Goal: Task Accomplishment & Management: Use online tool/utility

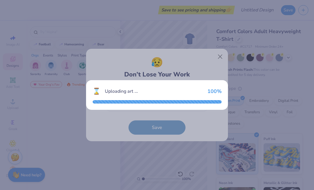
scroll to position [72, 0]
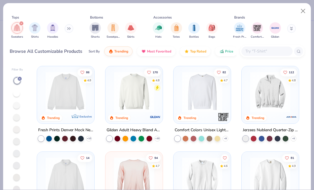
click at [280, 97] on img at bounding box center [271, 92] width 46 height 40
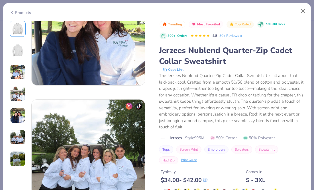
scroll to position [736, 0]
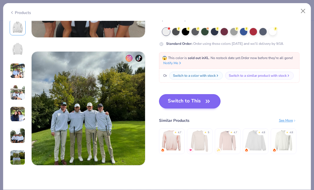
click at [198, 99] on button "Switch to This" at bounding box center [190, 101] width 62 height 14
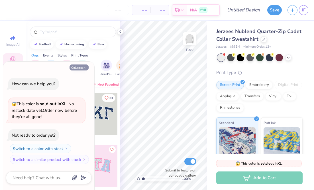
click at [82, 69] on button "Collapse" at bounding box center [79, 67] width 19 height 6
type textarea "x"
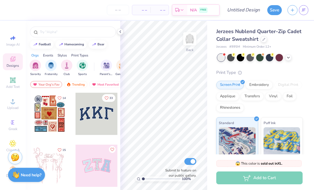
click at [117, 31] on div at bounding box center [73, 30] width 95 height 19
click at [120, 32] on icon at bounding box center [120, 31] width 5 height 5
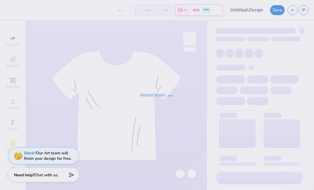
type input "Pre law"
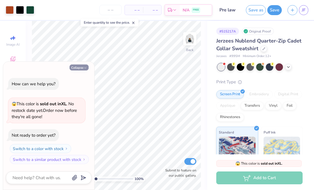
click at [82, 69] on button "Collapse" at bounding box center [79, 67] width 19 height 6
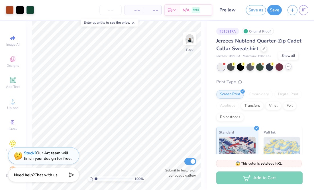
click at [289, 65] on icon at bounding box center [288, 66] width 5 height 5
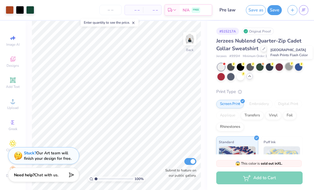
click at [290, 68] on div at bounding box center [289, 66] width 7 height 7
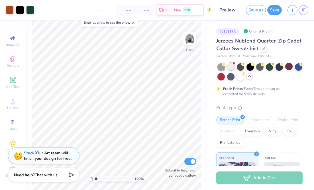
click at [229, 65] on div at bounding box center [230, 66] width 7 height 7
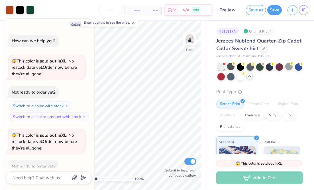
scroll to position [30, 0]
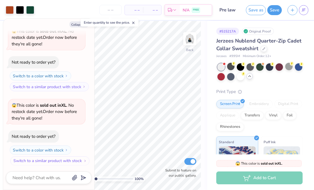
click at [63, 160] on button "Switch to a similar product with stock" at bounding box center [49, 160] width 79 height 9
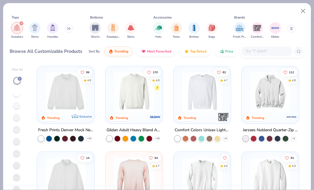
click at [70, 89] on img at bounding box center [66, 92] width 46 height 40
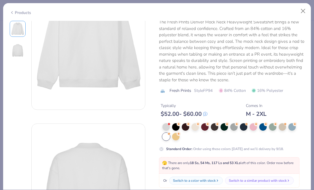
scroll to position [56, 0]
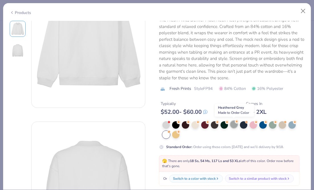
click at [231, 123] on div at bounding box center [234, 124] width 7 height 7
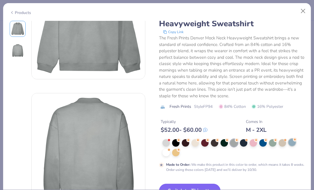
click at [292, 143] on div at bounding box center [292, 142] width 7 height 7
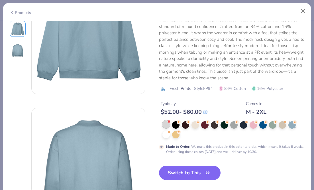
click at [166, 124] on div at bounding box center [166, 124] width 7 height 7
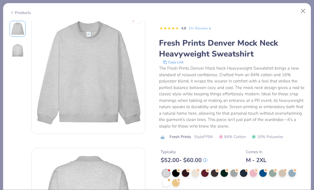
scroll to position [7, 0]
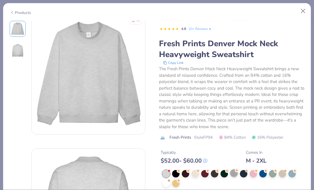
click at [233, 173] on div at bounding box center [234, 172] width 7 height 7
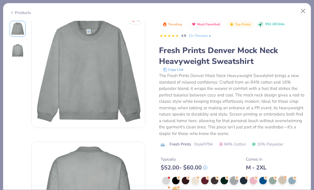
click at [280, 180] on div at bounding box center [282, 179] width 7 height 7
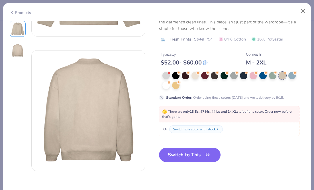
scroll to position [105, 0]
click at [184, 151] on button "Switch to This" at bounding box center [190, 155] width 62 height 14
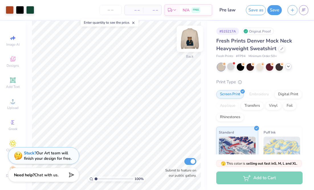
click at [192, 41] on img at bounding box center [190, 38] width 23 height 23
click at [189, 41] on img at bounding box center [190, 38] width 23 height 23
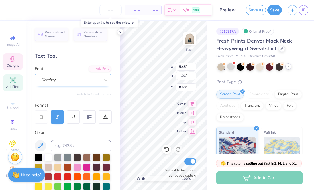
click at [86, 84] on div "Herchey" at bounding box center [73, 80] width 76 height 12
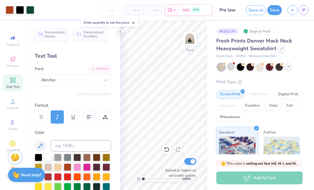
click at [123, 32] on div at bounding box center [120, 32] width 6 height 6
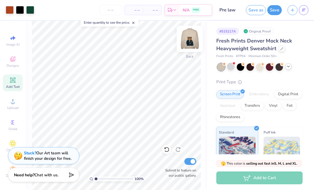
click at [189, 38] on img at bounding box center [190, 38] width 23 height 23
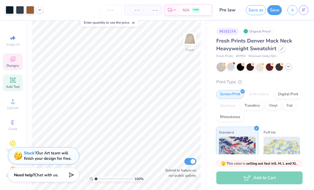
click at [15, 58] on icon at bounding box center [12, 59] width 7 height 7
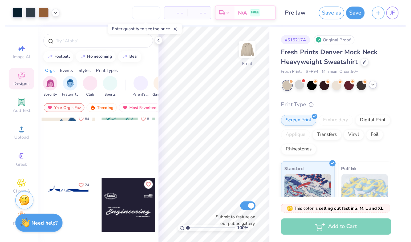
scroll to position [631, 0]
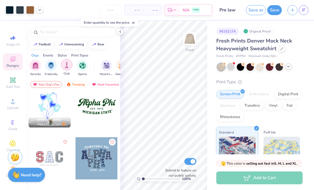
click at [66, 65] on img "filter for Club" at bounding box center [67, 65] width 6 height 7
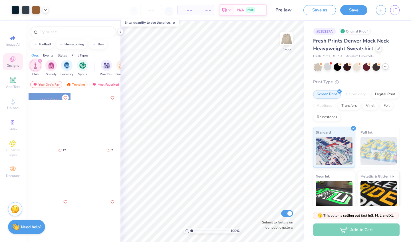
scroll to position [213, 0]
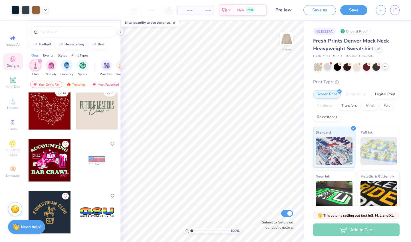
click div
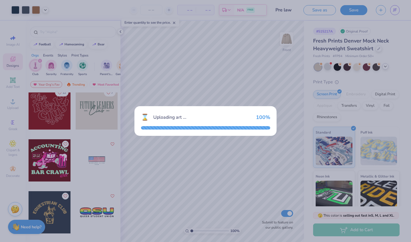
click div "Uploading art ..."
click div "⌛ Uploading art ... 100 %"
type textarea "x"
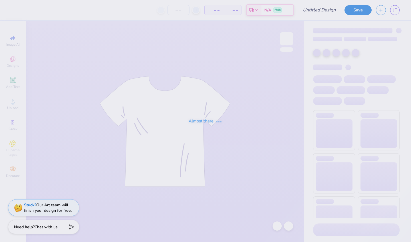
type input "Pre law"
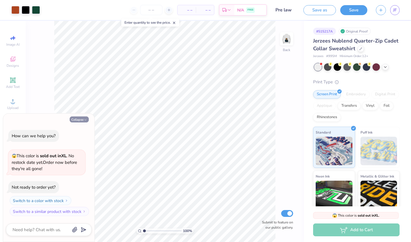
click at [84, 119] on icon "button" at bounding box center [85, 119] width 3 height 3
type textarea "x"
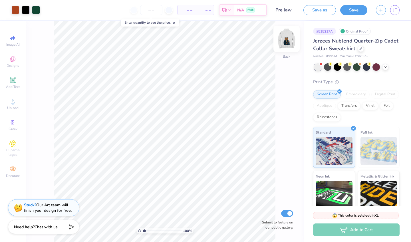
click at [288, 40] on img at bounding box center [286, 38] width 23 height 23
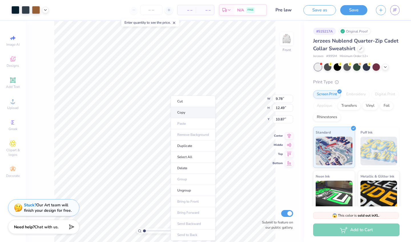
click at [196, 114] on li "Copy" at bounding box center [193, 112] width 45 height 11
click at [382, 11] on icon "button" at bounding box center [380, 9] width 5 height 5
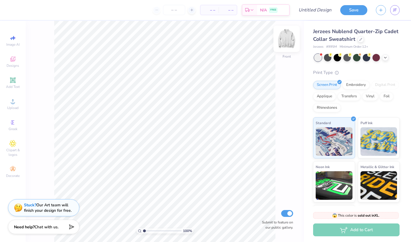
click at [289, 37] on img at bounding box center [286, 38] width 23 height 23
click at [391, 10] on link "JF" at bounding box center [394, 10] width 9 height 10
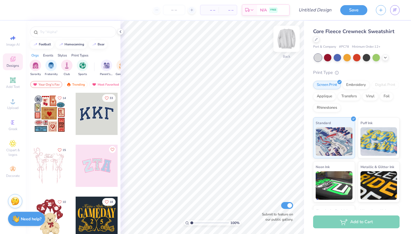
click at [287, 38] on img at bounding box center [286, 38] width 23 height 23
click at [9, 150] on span "Clipart & logos" at bounding box center [13, 152] width 20 height 9
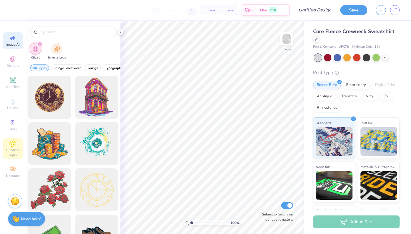
click at [13, 44] on span "Image AI" at bounding box center [12, 44] width 13 height 5
select select "4"
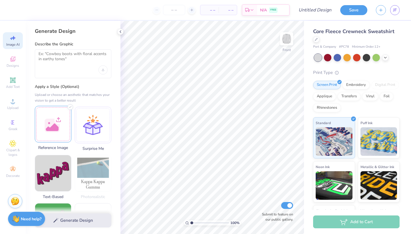
click at [55, 127] on div at bounding box center [53, 124] width 37 height 37
click at [72, 72] on div at bounding box center [73, 63] width 76 height 29
click at [57, 60] on textarea at bounding box center [73, 58] width 69 height 14
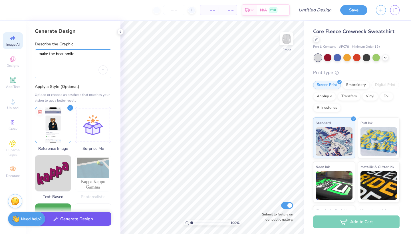
type textarea "make the bear smile"
click at [70, 226] on button "Generate Design" at bounding box center [73, 219] width 76 height 14
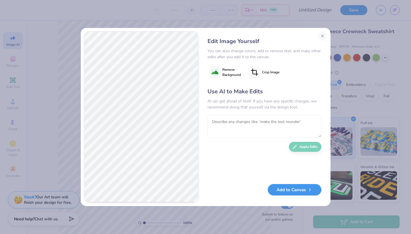
click at [283, 192] on button "Add to Canvas" at bounding box center [295, 190] width 54 height 12
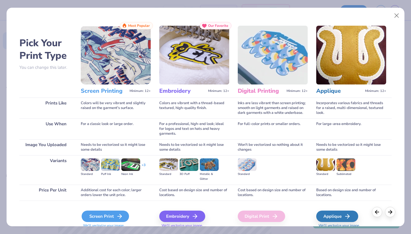
click at [96, 217] on div "Screen Print" at bounding box center [105, 216] width 47 height 11
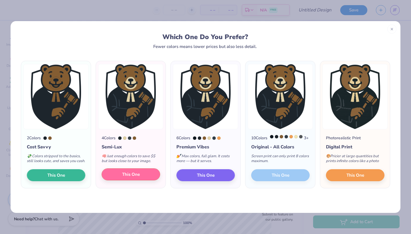
click at [151, 179] on button "This One" at bounding box center [131, 174] width 58 height 12
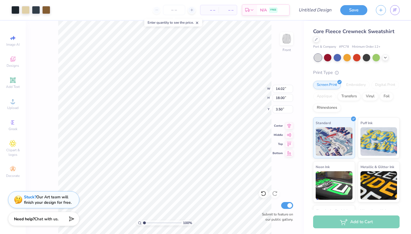
type input "9.63"
type input "12.36"
type input "6.32"
click at [14, 82] on icon at bounding box center [13, 80] width 4 height 4
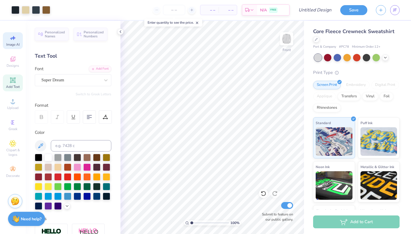
click at [12, 43] on span "Image AI" at bounding box center [12, 44] width 13 height 5
select select "4"
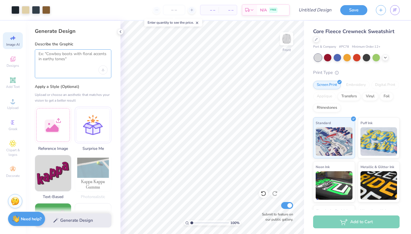
click at [55, 62] on textarea at bounding box center [73, 58] width 69 height 14
click at [16, 60] on icon at bounding box center [12, 59] width 7 height 7
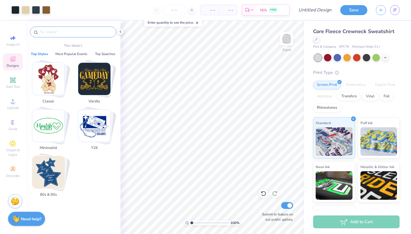
click at [61, 32] on input "text" at bounding box center [75, 32] width 73 height 6
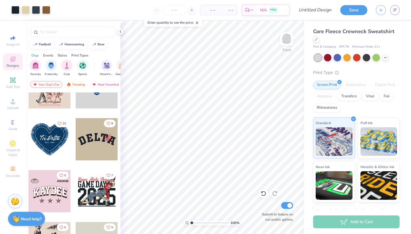
scroll to position [1658, 0]
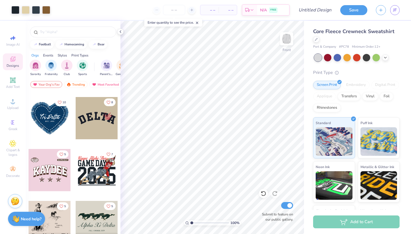
click at [100, 125] on div at bounding box center [97, 118] width 42 height 42
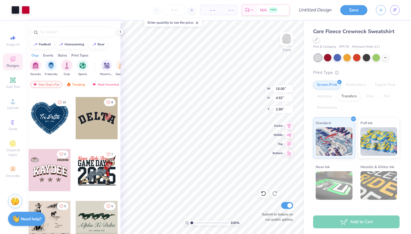
type input "9.63"
type input "12.36"
type input "9.78"
type input "15.00"
type input "4.92"
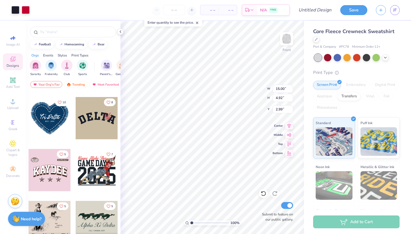
type input "4.86"
type input "2.91"
type input "3.56"
type input "5.01"
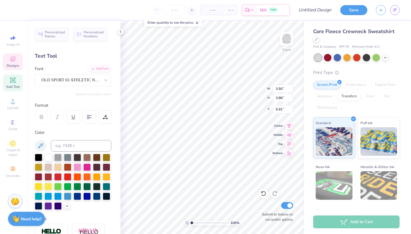
scroll to position [0, 0]
type textarea "L"
type textarea "P"
type input "2.91"
type input "3.56"
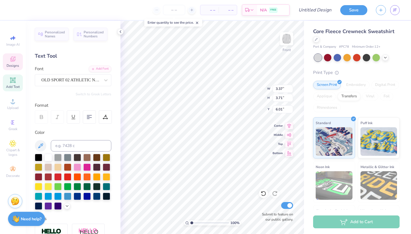
type input "5.01"
type textarea "rE"
type input "2.26"
type input "3.19"
type input "4.86"
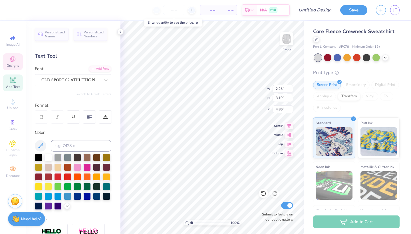
type input "3.02"
type input "3.50"
type input "4.92"
type textarea "w"
type textarea "a"
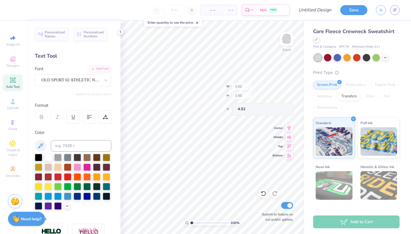
click at [246, 98] on div "100 % Front W 3.02 H 3.50 Y 4.92 Center Middle Top Bottom Submit to feature on …" at bounding box center [211, 127] width 183 height 213
type input "5.82"
type input "2.26"
type input "3.19"
type input "5.54"
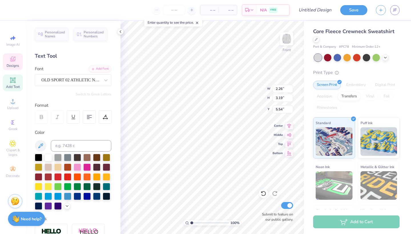
type input "5.57"
type input "4.14"
type input "5.30"
type input "2.26"
type input "3.19"
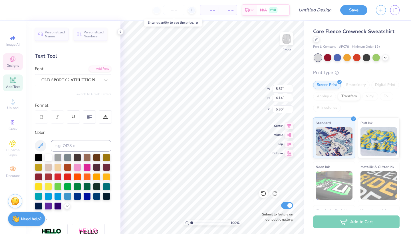
type input "5.54"
type input "5.99"
type input "2.26"
type input "3.19"
type input "5.54"
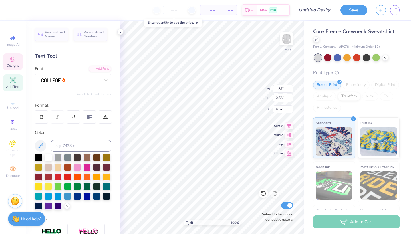
type input "10.01"
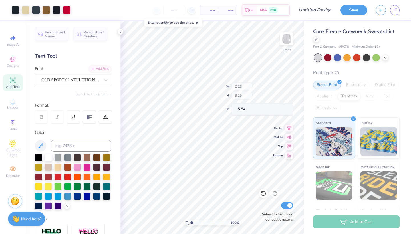
type input "2.90"
type input "3.52"
type input "5.99"
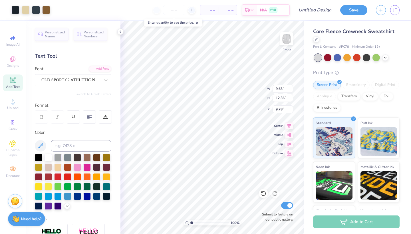
type input "6.86"
click at [14, 45] on span "Image AI" at bounding box center [12, 44] width 13 height 5
select select "4"
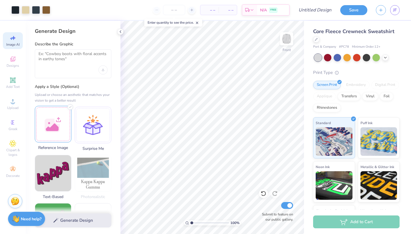
click at [57, 123] on div at bounding box center [53, 124] width 37 height 37
click at [48, 64] on textarea at bounding box center [73, 58] width 69 height 14
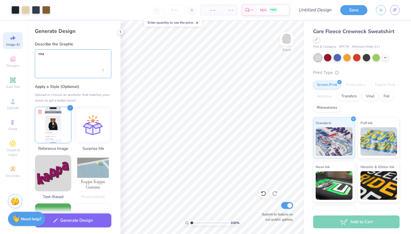
type textarea "m"
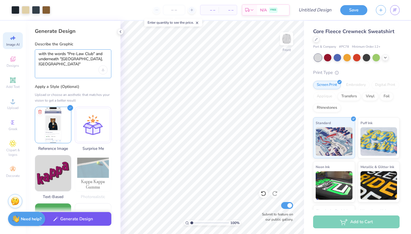
type textarea "with the words "Pre-Law Club" and underneath "[GEOGRAPHIC_DATA], [GEOGRAPHIC_DA…"
click at [66, 222] on button "Generate Design" at bounding box center [73, 219] width 76 height 14
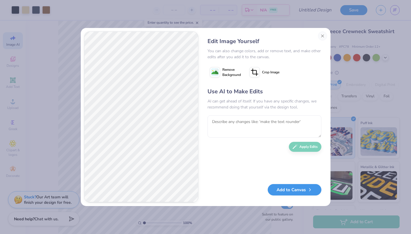
click at [291, 190] on button "Add to Canvas" at bounding box center [295, 190] width 54 height 12
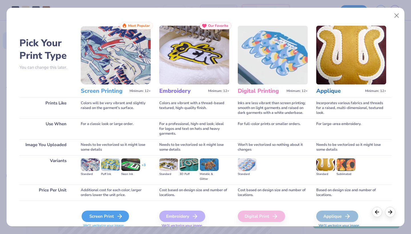
click at [95, 216] on div "Screen Print" at bounding box center [105, 216] width 47 height 11
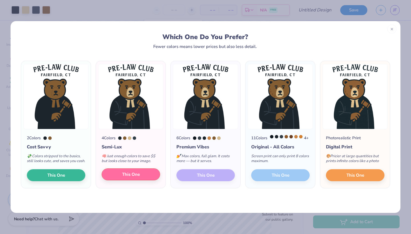
click at [128, 178] on span "This One" at bounding box center [131, 174] width 18 height 7
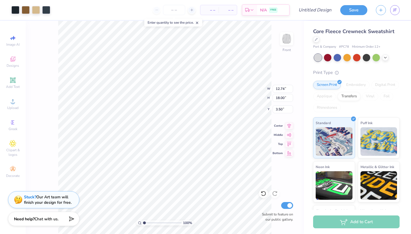
type input "7.67"
type input "10.84"
type input "9.63"
type input "12.36"
type input "6.86"
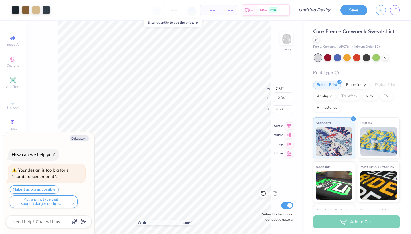
type textarea "x"
type input "11.86"
type input "16.76"
type textarea "x"
type input "4.12"
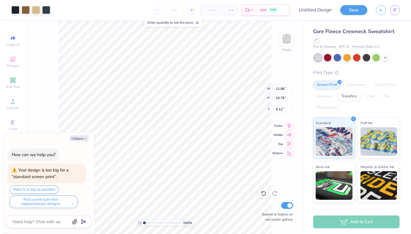
type textarea "x"
type input "12.28"
type input "17.35"
type input "3.53"
type textarea "x"
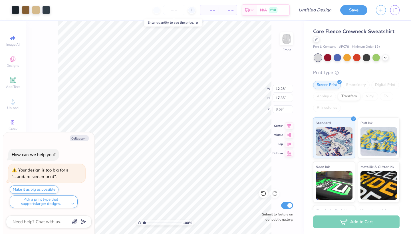
type input "4.20"
type textarea "x"
type input "3.83"
click at [285, 36] on img at bounding box center [286, 38] width 23 height 23
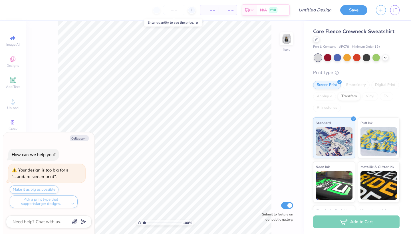
click at [285, 36] on img at bounding box center [286, 38] width 11 height 11
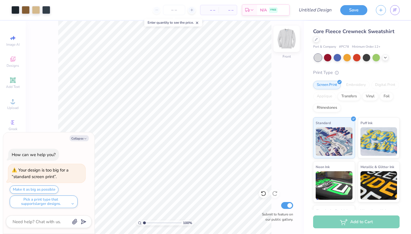
click at [291, 40] on img at bounding box center [286, 38] width 23 height 23
click at [290, 37] on img at bounding box center [286, 38] width 23 height 23
click at [283, 47] on img at bounding box center [286, 38] width 23 height 23
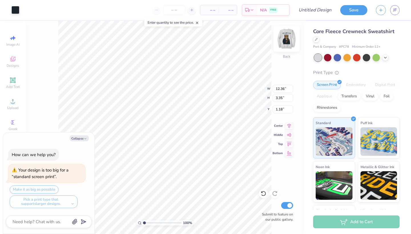
type textarea "x"
type input "2.08"
type textarea "x"
type input "3.65"
type textarea "x"
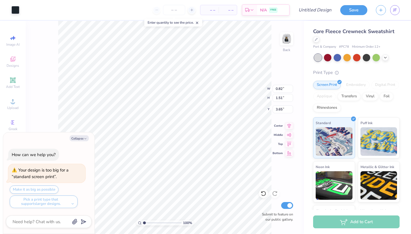
type input "2.24"
type textarea "x"
type input "3.49"
click at [290, 38] on img at bounding box center [286, 38] width 23 height 23
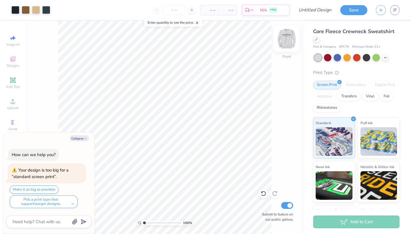
click at [289, 38] on img at bounding box center [286, 38] width 23 height 23
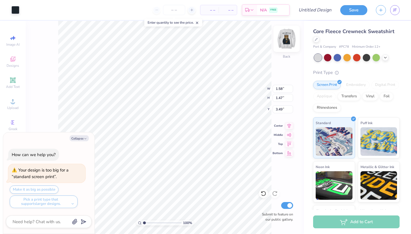
type textarea "x"
type input "1.09"
type input "1.49"
type input "3.91"
type textarea "x"
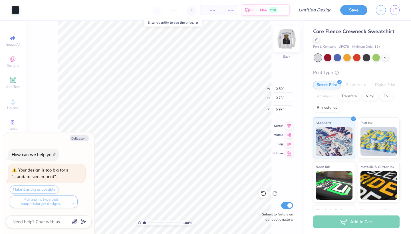
type input "0.61"
type input "0.74"
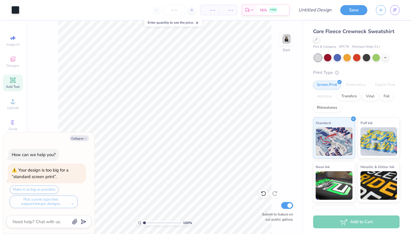
click at [13, 86] on span "Add Text" at bounding box center [13, 86] width 14 height 5
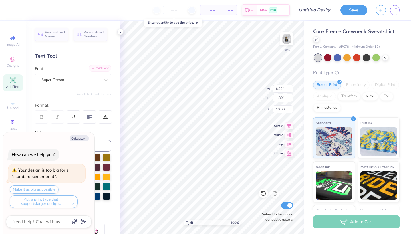
type textarea "x"
type textarea "S"
type textarea "x"
type textarea "Sa"
type textarea "x"
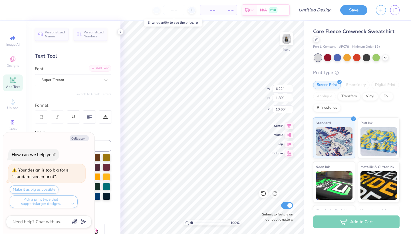
type textarea "Sac"
type textarea "x"
type textarea "Sacr"
type textarea "x"
type textarea "Sac"
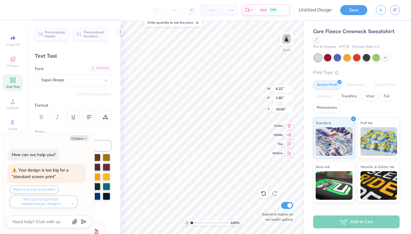
type textarea "x"
type textarea "Sa"
type textarea "x"
type textarea "S"
type textarea "x"
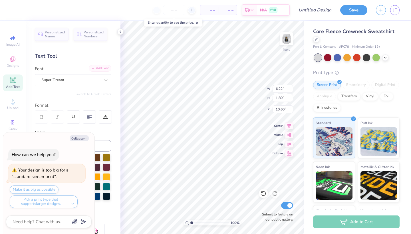
type textarea "SA"
type textarea "x"
type textarea "SAC"
type textarea "x"
type textarea "SACR"
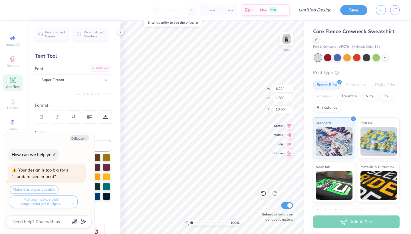
type textarea "x"
type textarea "SACRE"
type textarea "x"
type textarea "SACRED"
type textarea "x"
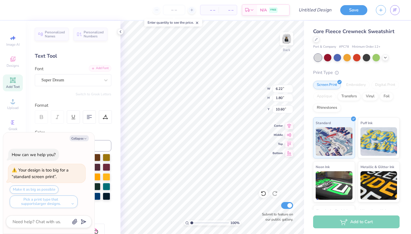
type textarea "SACREDE"
type textarea "x"
type textarea "SACRED"
type textarea "x"
type textarea "SACREDH"
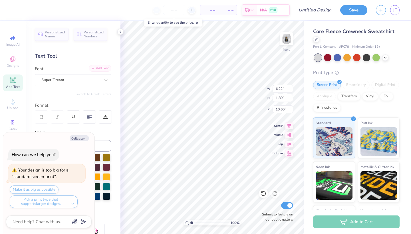
type textarea "x"
type textarea "SACREDHE"
type textarea "x"
type textarea "SACREDHEA"
type textarea "x"
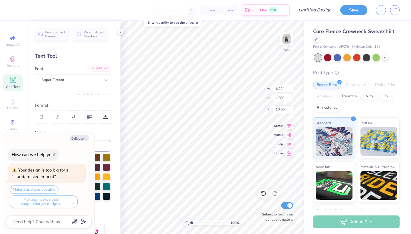
type textarea "SACREDHEAR"
type textarea "x"
type textarea "SACREDHEA"
type textarea "x"
type textarea "SACREDHE"
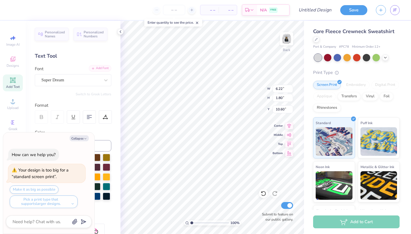
type textarea "x"
type textarea "SACREDH"
type textarea "x"
type textarea "SACRED"
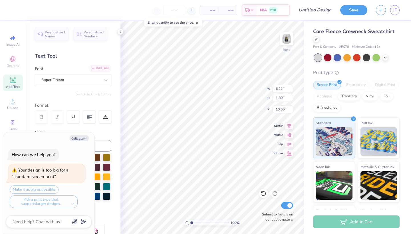
type textarea "x"
type textarea "SACRED"
type textarea "x"
type textarea "SACRED H"
type textarea "x"
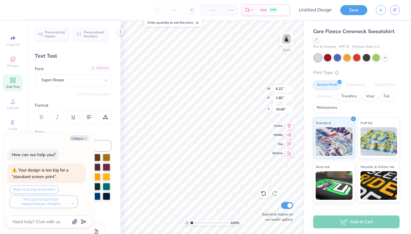
type textarea "SACRED HE"
type textarea "x"
type textarea "SACRED HEA"
type textarea "x"
type textarea "SACRED HEAR"
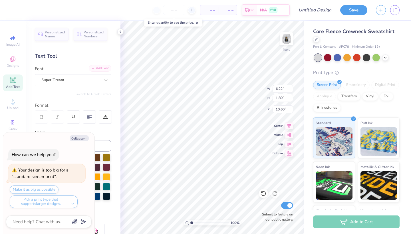
type textarea "x"
type textarea "SACRED HEART"
type textarea "x"
type textarea "SACRED HEART"
type textarea "x"
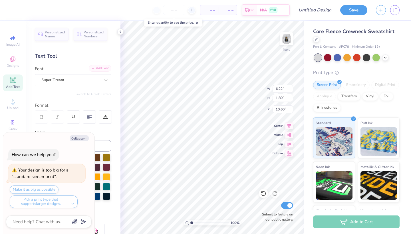
type textarea "SACRED HEART U"
type textarea "x"
type textarea "SACRED HEART UN"
type textarea "x"
type textarea "SACRED HEART UNI"
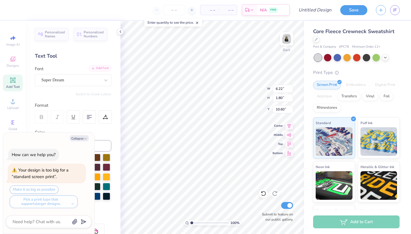
type textarea "x"
type textarea "SACRED HEART UNIV"
type textarea "x"
type textarea "SACRED HEART UNIVE"
type textarea "x"
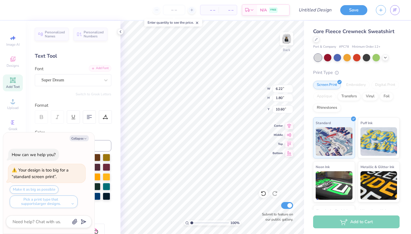
type textarea "SACRED HEART UNIVER"
type textarea "x"
type textarea "SACRED HEART UNIVERS"
type textarea "x"
type textarea "SACRED HEART UNIVERSI"
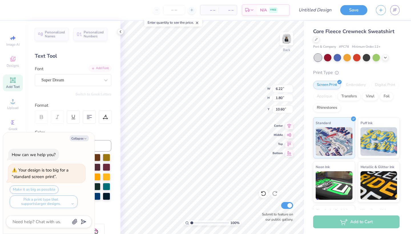
type textarea "x"
type textarea "SACRED HEART UNIVERSIT"
type textarea "x"
type textarea "[GEOGRAPHIC_DATA]"
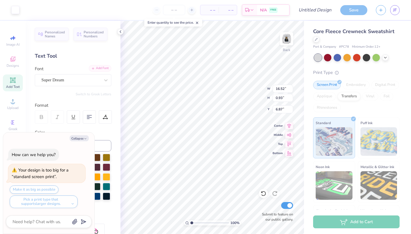
type textarea "x"
type input "6.87"
type textarea "x"
type input "1.21"
type input "1.49"
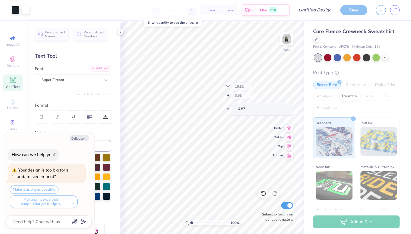
type input "3.95"
type textarea "x"
type input "1.11"
type input "1.45"
type input "3.53"
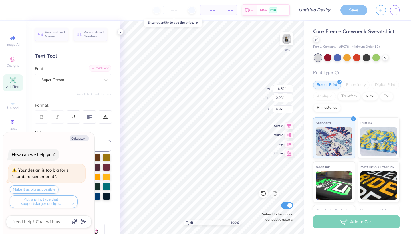
type textarea "x"
type input "12.38"
type input "0.70"
type textarea "x"
type input "6.37"
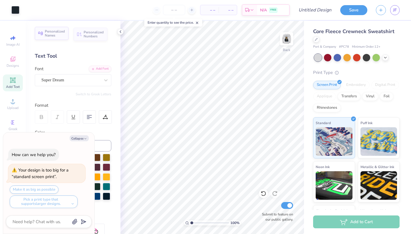
click at [61, 32] on span "Personalized Names" at bounding box center [55, 33] width 20 height 8
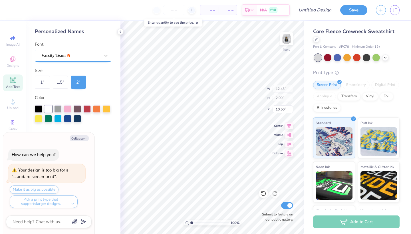
click at [96, 54] on div "Varsity Team" at bounding box center [71, 55] width 60 height 9
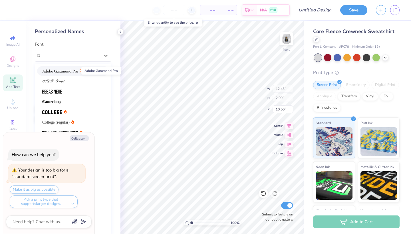
click at [69, 71] on img at bounding box center [60, 71] width 36 height 4
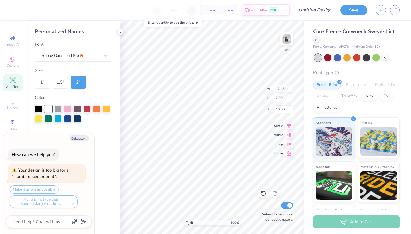
type textarea "x"
type input "12.85"
click at [86, 58] on div "Adobe Garamond Pro" at bounding box center [71, 55] width 60 height 9
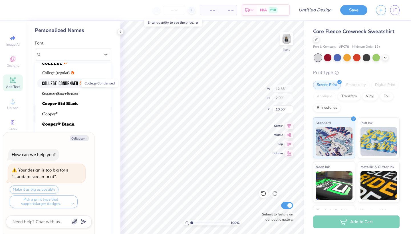
scroll to position [1, 0]
click at [83, 137] on button "Collapse" at bounding box center [79, 138] width 19 height 6
type textarea "x"
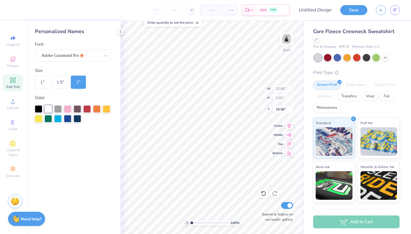
scroll to position [0, 0]
click at [89, 56] on div "Adobe Garamond Pro" at bounding box center [71, 55] width 60 height 9
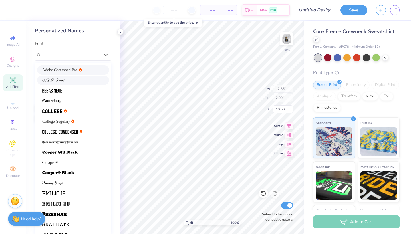
click at [68, 82] on div at bounding box center [73, 80] width 62 height 6
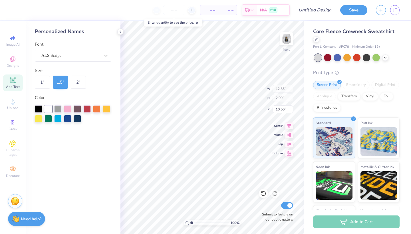
type input "10.94"
type input "1.50"
type input "10.75"
click at [82, 58] on div "ALS Script" at bounding box center [71, 55] width 60 height 9
click at [39, 107] on div at bounding box center [38, 108] width 7 height 7
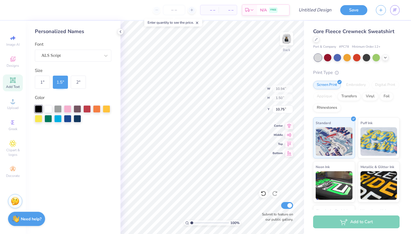
type input "5.91"
type input "14.60"
type input "5.67"
type input "1.58"
type input "1.47"
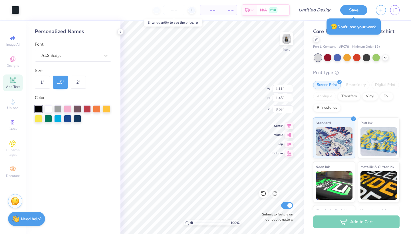
type input "3.49"
type input "7.48"
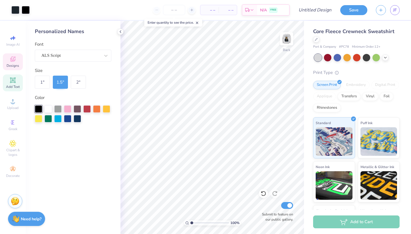
click at [13, 63] on div "Designs" at bounding box center [13, 61] width 20 height 17
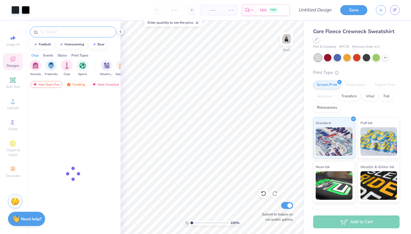
click at [72, 32] on input "text" at bounding box center [75, 32] width 73 height 6
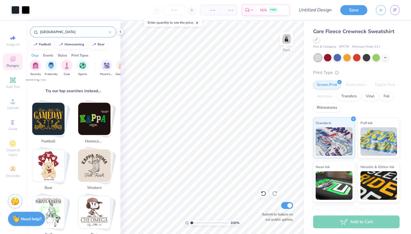
scroll to position [79, 0]
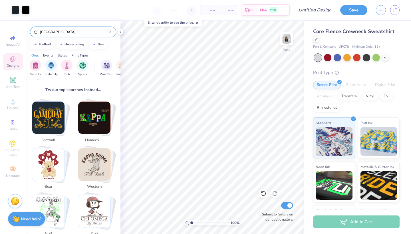
type input "[GEOGRAPHIC_DATA]"
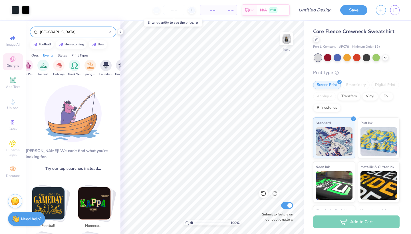
scroll to position [0, 189]
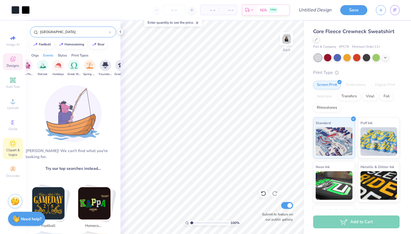
click at [15, 154] on span "Clipart & logos" at bounding box center [13, 152] width 20 height 9
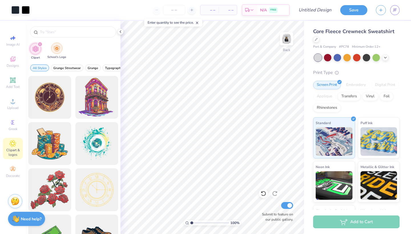
click at [61, 51] on div "filter for School's Logo" at bounding box center [56, 48] width 11 height 11
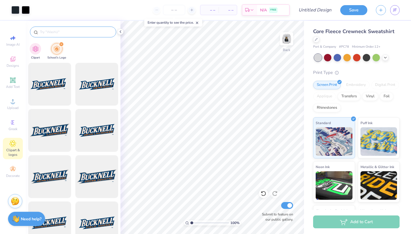
click at [56, 31] on input "text" at bounding box center [75, 32] width 73 height 6
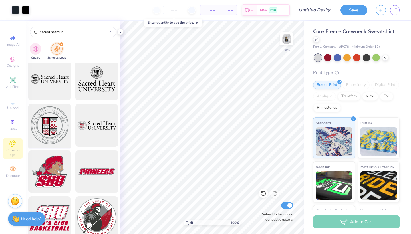
scroll to position [142, 0]
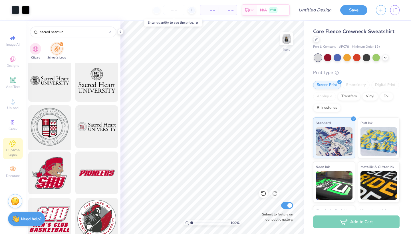
type input "sacred heart un"
click at [53, 121] on div at bounding box center [49, 126] width 47 height 47
click at [289, 40] on img at bounding box center [286, 38] width 23 height 23
click at [289, 40] on img at bounding box center [286, 38] width 11 height 11
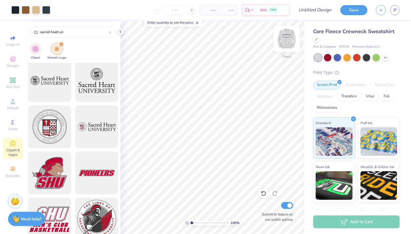
click at [291, 47] on img at bounding box center [286, 38] width 23 height 23
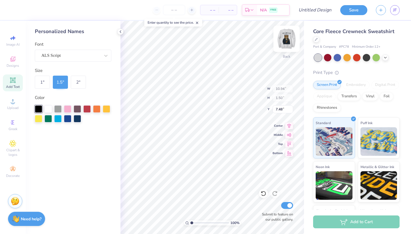
type input "7.30"
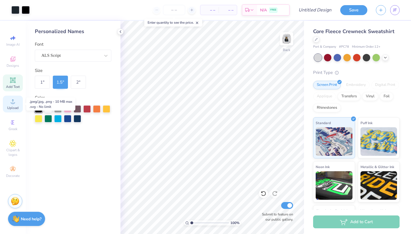
click at [11, 104] on icon at bounding box center [12, 101] width 7 height 7
click at [11, 56] on icon at bounding box center [12, 59] width 7 height 7
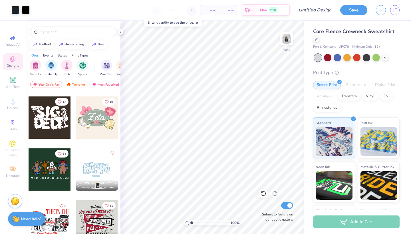
scroll to position [308, 0]
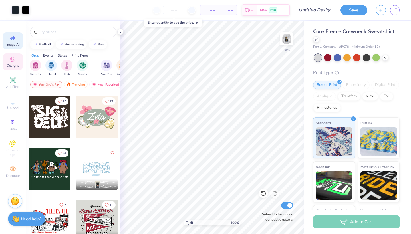
click at [12, 45] on span "Image AI" at bounding box center [12, 44] width 13 height 5
select select "4"
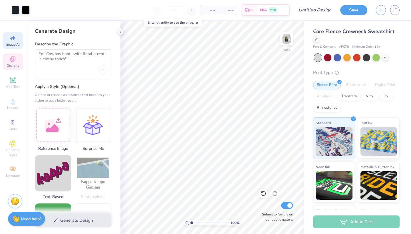
click at [9, 66] on span "Designs" at bounding box center [13, 65] width 13 height 5
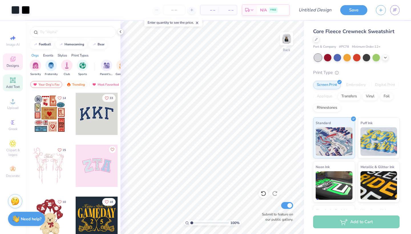
click at [10, 84] on div "Add Text" at bounding box center [13, 82] width 20 height 17
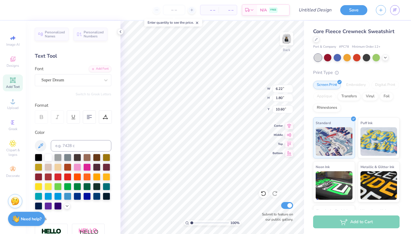
type textarea "[GEOGRAPHIC_DATA]"
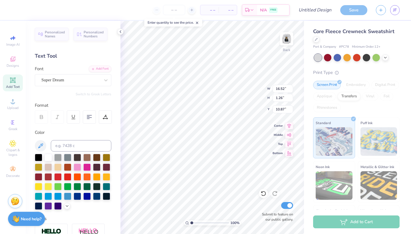
type input "5.58"
type input "10.94"
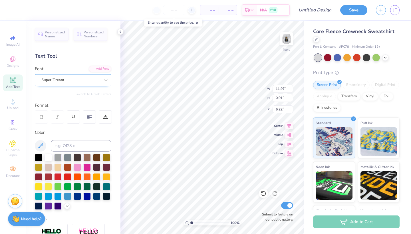
click at [88, 82] on div "Super Dream" at bounding box center [71, 80] width 60 height 9
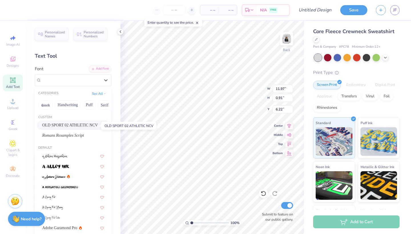
click at [80, 124] on span "OLD SPORT 02 ATHLETIC NCV" at bounding box center [70, 125] width 56 height 6
click at [61, 79] on span "OLD SPORT 02 ATHLETIC NCV" at bounding box center [70, 80] width 59 height 7
click at [67, 102] on button "Handwriting" at bounding box center [68, 104] width 27 height 9
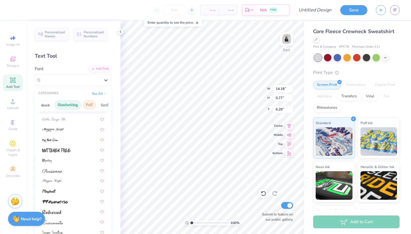
scroll to position [0, 0]
click at [88, 102] on button "Puff" at bounding box center [89, 104] width 13 height 9
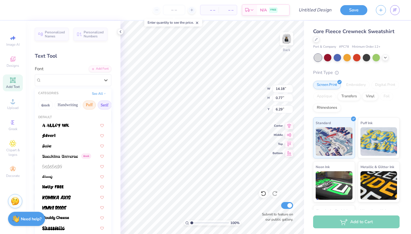
click at [101, 104] on button "Serif" at bounding box center [105, 104] width 14 height 9
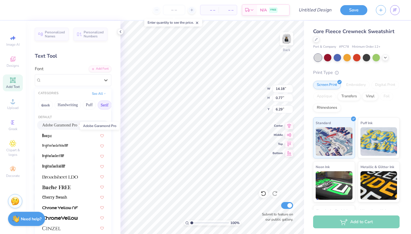
click at [68, 126] on span "Adobe Garamond Pro" at bounding box center [59, 125] width 35 height 6
click at [70, 80] on span "Adobe Garamond Pro" at bounding box center [60, 80] width 38 height 7
click at [97, 94] on button "See All" at bounding box center [99, 93] width 18 height 6
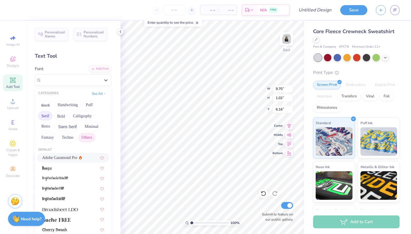
click at [85, 136] on button "Others" at bounding box center [86, 137] width 17 height 9
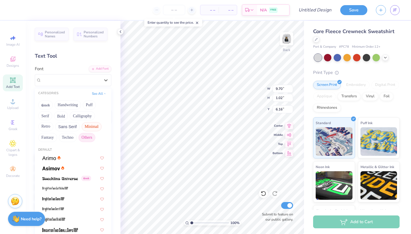
click at [87, 124] on button "Minimal" at bounding box center [92, 126] width 20 height 9
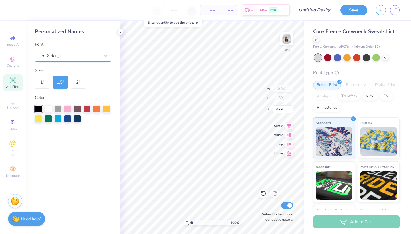
click at [93, 56] on div "ALS Script" at bounding box center [71, 55] width 60 height 9
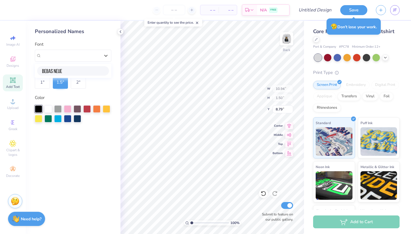
click at [85, 70] on div at bounding box center [73, 71] width 62 height 6
click at [96, 57] on div "Bebas Neue" at bounding box center [71, 55] width 60 height 9
click at [85, 69] on div "Bebas Neue" at bounding box center [73, 71] width 62 height 6
click at [108, 55] on icon at bounding box center [106, 56] width 6 height 6
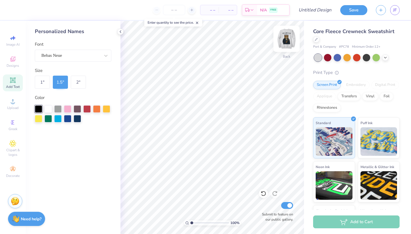
click at [285, 41] on img at bounding box center [286, 38] width 23 height 23
click at [119, 33] on icon at bounding box center [120, 31] width 5 height 5
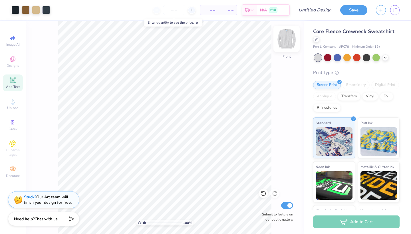
click at [284, 41] on img at bounding box center [286, 38] width 23 height 23
click at [288, 39] on img at bounding box center [286, 38] width 23 height 23
click at [289, 41] on img at bounding box center [286, 38] width 23 height 23
click at [12, 82] on icon at bounding box center [13, 80] width 4 height 4
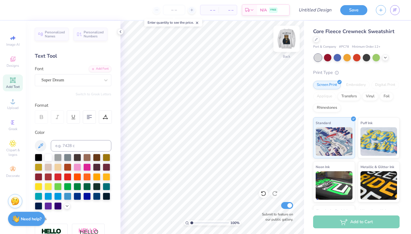
click at [287, 39] on img at bounding box center [286, 38] width 23 height 23
click at [8, 43] on span "Image AI" at bounding box center [12, 44] width 13 height 5
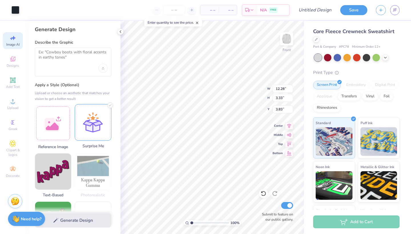
scroll to position [3, 0]
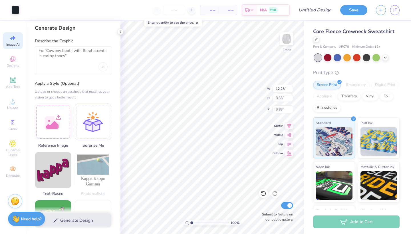
click at [75, 64] on div at bounding box center [73, 60] width 76 height 29
click at [64, 55] on textarea at bounding box center [73, 55] width 69 height 14
click at [288, 44] on img at bounding box center [286, 38] width 23 height 23
click at [82, 57] on textarea at bounding box center [73, 55] width 69 height 14
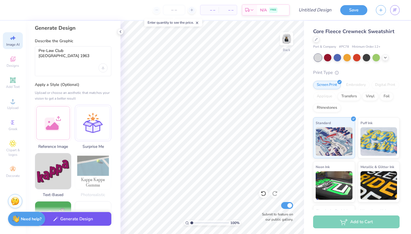
click at [58, 221] on button "Generate Design" at bounding box center [73, 219] width 76 height 14
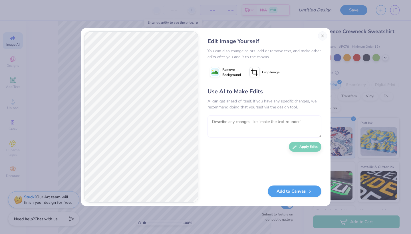
click at [249, 127] on textarea at bounding box center [264, 126] width 114 height 22
click at [316, 149] on button "Apply Edits" at bounding box center [305, 145] width 33 height 10
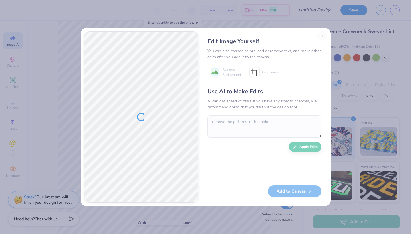
click at [320, 36] on div "Edit Image Yourself You can also change colors, add or remove text, and make ot…" at bounding box center [264, 116] width 125 height 171
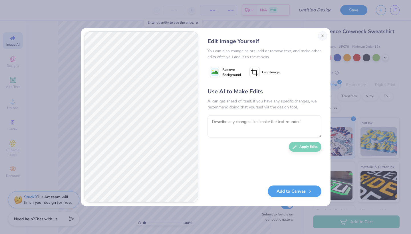
click at [321, 37] on button "Close" at bounding box center [322, 35] width 9 height 9
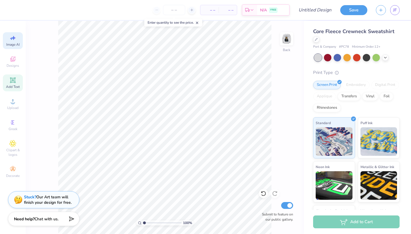
click at [7, 83] on div "Add Text" at bounding box center [13, 82] width 20 height 17
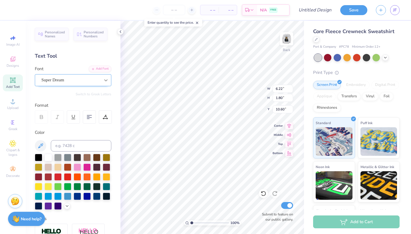
click at [103, 82] on icon at bounding box center [106, 80] width 6 height 6
click at [248, 84] on div "100 % Back W 6.22 6.22 " H 1.80 1.80 " Y 10.60 10.60 " Center Middle Top Bottom…" at bounding box center [211, 127] width 183 height 213
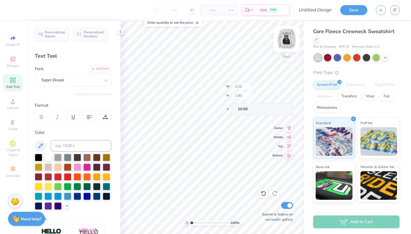
click at [288, 39] on img at bounding box center [286, 38] width 23 height 23
click at [286, 41] on img at bounding box center [286, 38] width 23 height 23
click at [55, 30] on span "Personalized Names" at bounding box center [55, 33] width 20 height 8
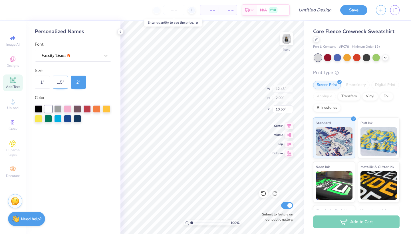
click at [60, 81] on div "1.5 "" at bounding box center [60, 82] width 15 height 13
click at [40, 108] on div at bounding box center [38, 108] width 7 height 7
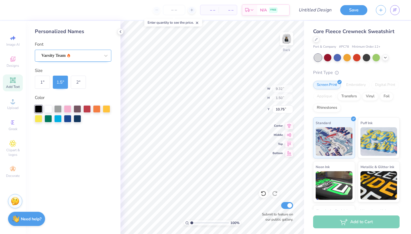
click at [98, 57] on div "Varsity Team" at bounding box center [71, 55] width 60 height 9
click at [105, 55] on icon at bounding box center [106, 56] width 6 height 6
click at [105, 56] on icon at bounding box center [106, 56] width 6 height 6
click at [42, 84] on div "1 "" at bounding box center [42, 82] width 15 height 13
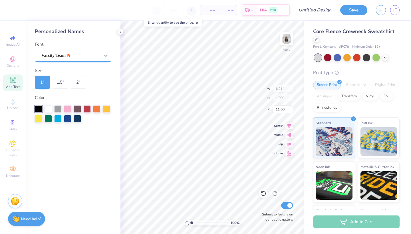
click at [103, 58] on div at bounding box center [106, 56] width 10 height 10
click at [85, 71] on div "Bebas Neue" at bounding box center [73, 71] width 62 height 6
click at [110, 54] on div at bounding box center [106, 56] width 10 height 10
click at [107, 54] on icon at bounding box center [106, 56] width 6 height 6
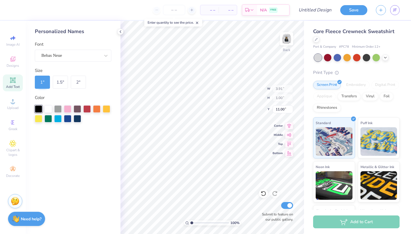
click at [111, 86] on div "1 " 1.5 " 2 "" at bounding box center [73, 82] width 76 height 13
click at [15, 81] on icon at bounding box center [12, 79] width 5 height 5
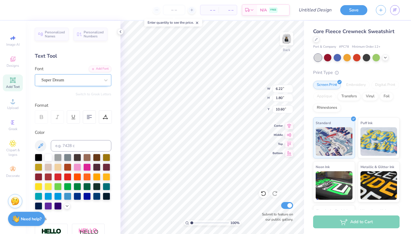
click at [86, 79] on div "Super Dream" at bounding box center [71, 80] width 60 height 9
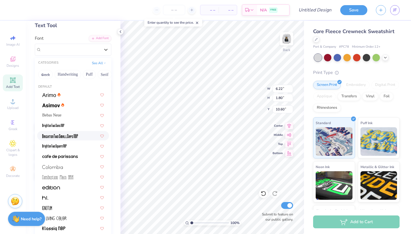
scroll to position [0, 0]
click at [69, 76] on button "Handwriting" at bounding box center [68, 74] width 27 height 9
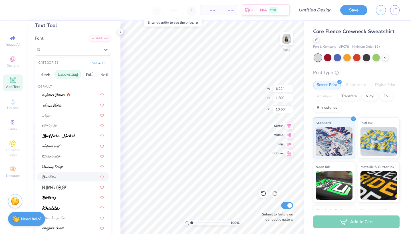
click at [68, 180] on div at bounding box center [73, 177] width 62 height 6
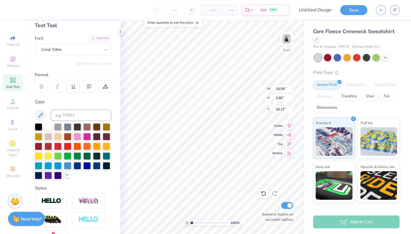
scroll to position [0, 3]
click at [37, 127] on div at bounding box center [38, 126] width 7 height 7
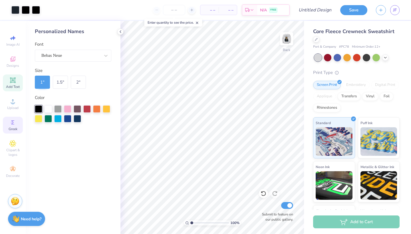
drag, startPoint x: 13, startPoint y: 58, endPoint x: 12, endPoint y: 123, distance: 64.5
click at [13, 58] on icon at bounding box center [12, 58] width 5 height 5
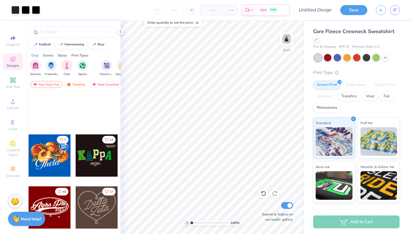
scroll to position [395, 0]
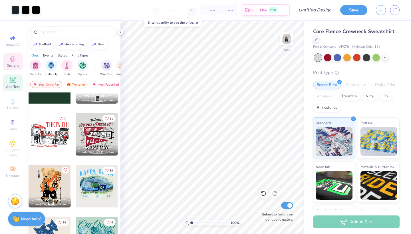
click at [17, 79] on div "Add Text" at bounding box center [13, 82] width 20 height 17
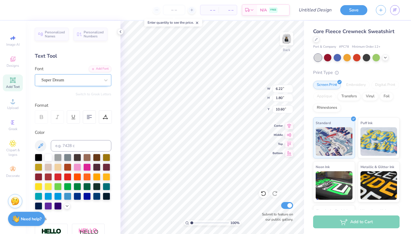
click at [76, 82] on div "Super Dream" at bounding box center [71, 80] width 60 height 9
click at [64, 79] on span "Super Dream" at bounding box center [52, 80] width 23 height 7
click at [98, 93] on button "See All" at bounding box center [99, 93] width 18 height 6
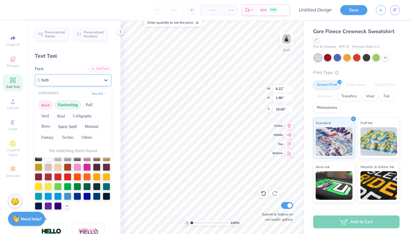
click at [44, 107] on button "Greek" at bounding box center [45, 104] width 15 height 9
click at [88, 103] on button "Puff" at bounding box center [89, 104] width 13 height 9
click at [85, 119] on button "Calligraphy" at bounding box center [82, 115] width 25 height 9
click at [91, 128] on button "Minimal" at bounding box center [92, 126] width 20 height 9
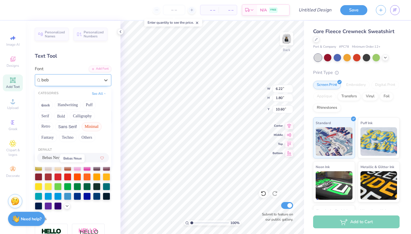
click at [50, 159] on span "Bebas Neue" at bounding box center [51, 158] width 19 height 6
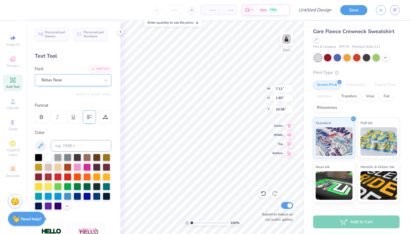
scroll to position [0, 1]
click at [39, 154] on div at bounding box center [38, 156] width 7 height 7
click at [290, 37] on img at bounding box center [286, 38] width 23 height 23
click at [290, 37] on img at bounding box center [286, 38] width 11 height 11
click at [286, 45] on img at bounding box center [286, 38] width 23 height 23
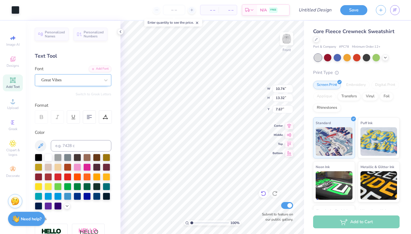
click at [262, 191] on icon at bounding box center [264, 194] width 6 height 6
click at [289, 40] on img at bounding box center [286, 38] width 23 height 23
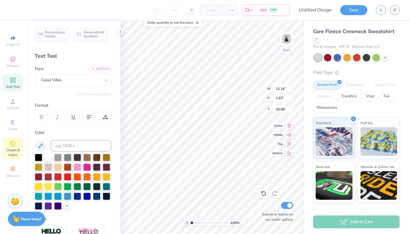
click at [17, 152] on span "Clipart & logos" at bounding box center [13, 152] width 20 height 9
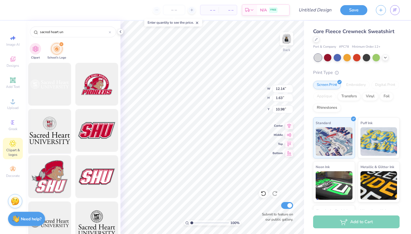
scroll to position [0, 0]
click at [64, 93] on div at bounding box center [49, 84] width 47 height 47
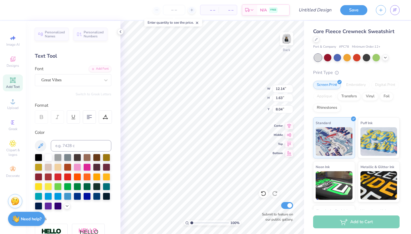
scroll to position [0, 2]
click at [99, 80] on div "Great Vibes" at bounding box center [71, 80] width 60 height 9
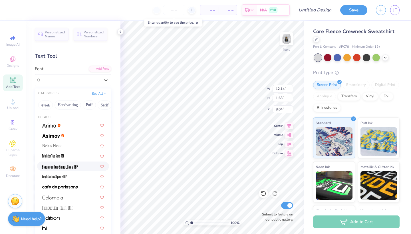
click at [62, 170] on div at bounding box center [73, 166] width 72 height 9
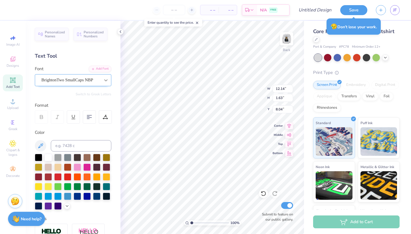
click at [107, 81] on icon at bounding box center [106, 80] width 6 height 6
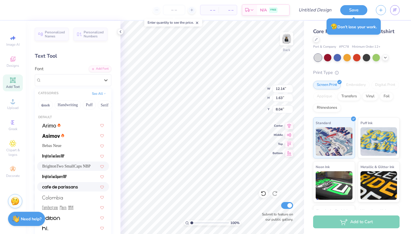
click at [51, 191] on div at bounding box center [73, 186] width 72 height 9
click at [106, 80] on icon at bounding box center [105, 80] width 3 height 2
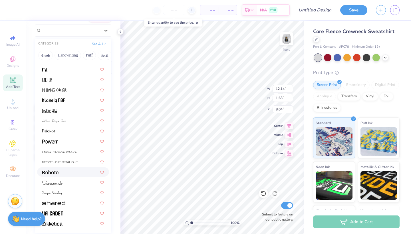
scroll to position [109, 0]
click at [62, 214] on img at bounding box center [52, 214] width 21 height 4
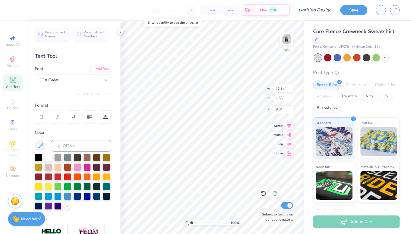
scroll to position [0, 0]
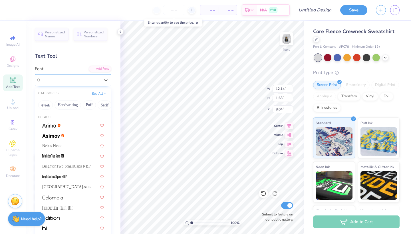
click at [100, 79] on div "UA Cadet" at bounding box center [71, 80] width 60 height 9
click at [63, 105] on button "Handwriting" at bounding box center [68, 104] width 27 height 9
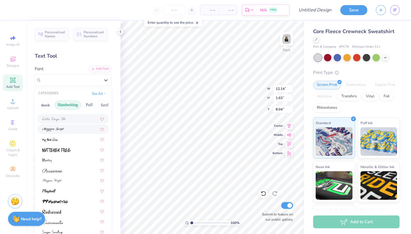
scroll to position [129, 0]
click at [93, 108] on button "Puff" at bounding box center [89, 104] width 13 height 9
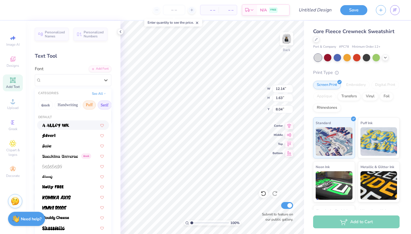
click at [101, 106] on button "Serif" at bounding box center [105, 104] width 14 height 9
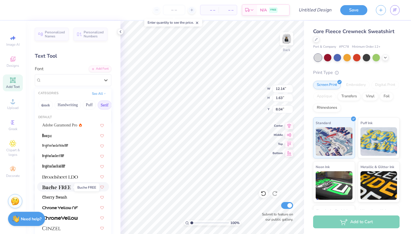
click at [68, 186] on img at bounding box center [56, 187] width 29 height 4
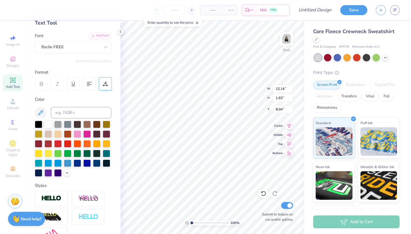
scroll to position [20, 0]
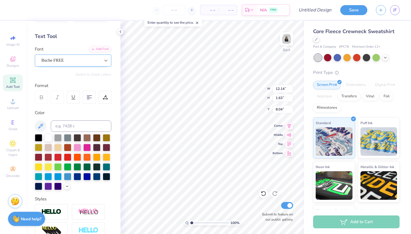
click at [104, 63] on icon at bounding box center [106, 61] width 6 height 6
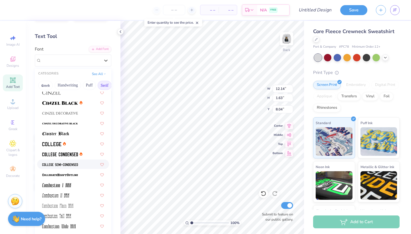
scroll to position [116, 0]
click at [70, 154] on img at bounding box center [60, 154] width 36 height 4
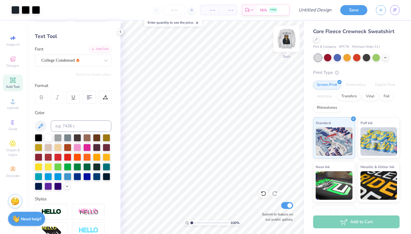
click at [297, 37] on img at bounding box center [286, 38] width 23 height 23
click at [287, 37] on img at bounding box center [286, 38] width 23 height 23
click at [355, 10] on button "Save" at bounding box center [353, 9] width 27 height 10
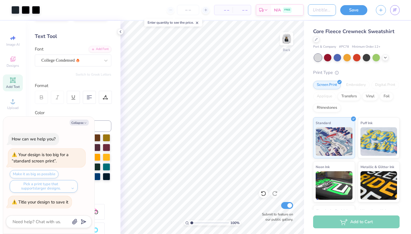
click at [320, 11] on input "Design Title" at bounding box center [322, 9] width 28 height 11
click at [355, 9] on button "Save" at bounding box center [353, 9] width 27 height 10
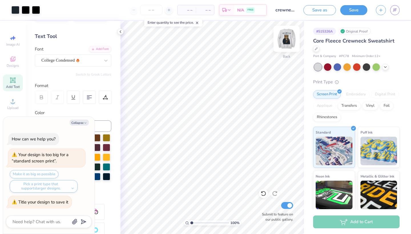
click at [287, 41] on img at bounding box center [286, 38] width 23 height 23
click at [286, 47] on img at bounding box center [286, 38] width 23 height 23
click at [282, 41] on img at bounding box center [286, 38] width 23 height 23
click at [282, 42] on img at bounding box center [286, 38] width 23 height 23
click at [281, 33] on img at bounding box center [286, 38] width 23 height 23
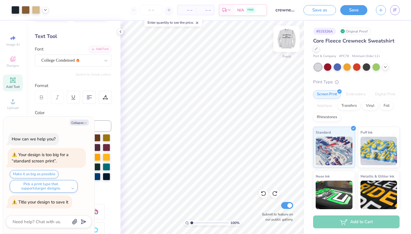
click at [290, 43] on img at bounding box center [286, 38] width 23 height 23
click at [286, 41] on img at bounding box center [286, 38] width 23 height 23
click at [307, 128] on div "# 515326A Original Proof Core Fleece Crewneck Sweatshirt Port & Company # PC78 …" at bounding box center [357, 138] width 107 height 235
click at [121, 33] on icon at bounding box center [120, 31] width 5 height 5
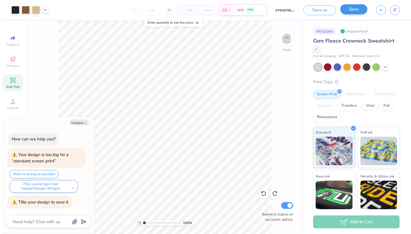
click at [349, 12] on button "Save" at bounding box center [353, 9] width 27 height 10
drag, startPoint x: 383, startPoint y: 14, endPoint x: 383, endPoint y: 11, distance: 3.2
click at [383, 14] on button "button" at bounding box center [381, 9] width 10 height 10
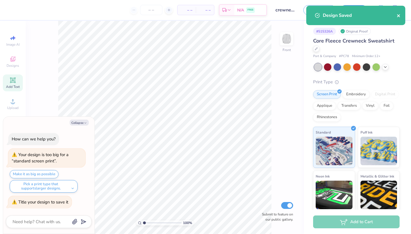
click at [398, 14] on icon "close" at bounding box center [399, 15] width 4 height 5
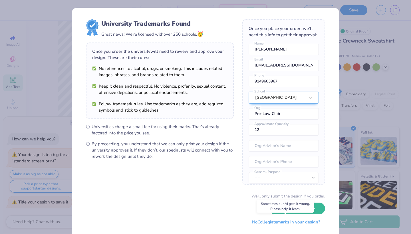
click at [256, 223] on button "No Collegiate marks in your design?" at bounding box center [286, 222] width 78 height 12
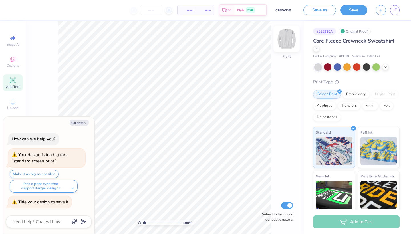
click at [280, 37] on div at bounding box center [286, 39] width 26 height 26
click at [80, 120] on div "Collapse How can we help you? Your design is too big for a “standard screen pri…" at bounding box center [48, 175] width 91 height 117
click at [82, 124] on button "Collapse" at bounding box center [79, 123] width 19 height 6
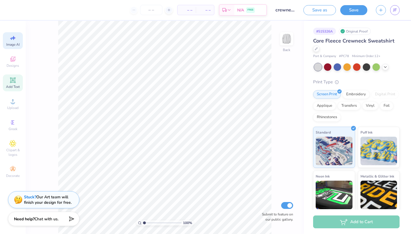
click at [9, 39] on icon at bounding box center [12, 38] width 7 height 7
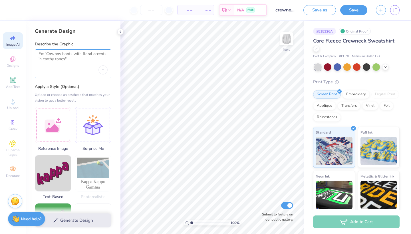
click at [76, 60] on textarea at bounding box center [73, 58] width 69 height 14
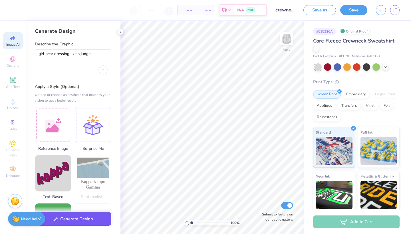
click at [64, 224] on button "Generate Design" at bounding box center [73, 219] width 76 height 14
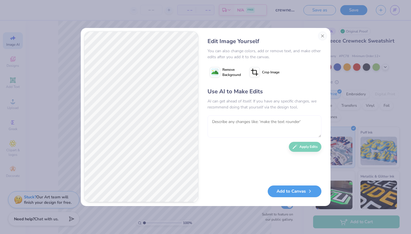
click at [262, 120] on textarea at bounding box center [264, 126] width 114 height 22
click at [301, 154] on div "Use AI to Make Edits AI can get ahead of itself. If you have any specific chang…" at bounding box center [264, 133] width 114 height 92
click at [299, 148] on button "Apply Edits" at bounding box center [305, 145] width 33 height 10
click at [232, 118] on textarea at bounding box center [264, 126] width 114 height 22
click at [312, 147] on button "Apply Edits" at bounding box center [305, 145] width 33 height 10
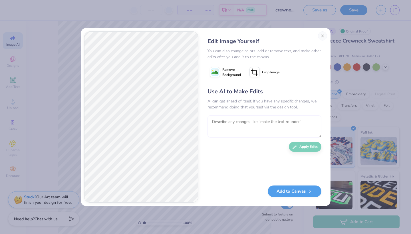
click at [253, 124] on textarea at bounding box center [264, 126] width 114 height 22
click at [303, 150] on button "Apply Edits" at bounding box center [305, 145] width 33 height 10
click at [287, 125] on textarea at bounding box center [264, 126] width 114 height 22
click at [324, 39] on button "Close" at bounding box center [322, 35] width 9 height 9
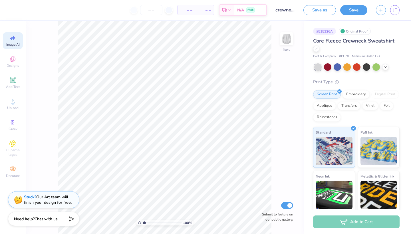
click at [282, 11] on input "crewneck" at bounding box center [285, 9] width 28 height 11
click at [10, 54] on div "Designs" at bounding box center [13, 61] width 20 height 17
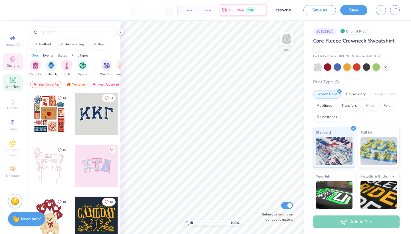
click at [15, 81] on icon at bounding box center [13, 80] width 4 height 4
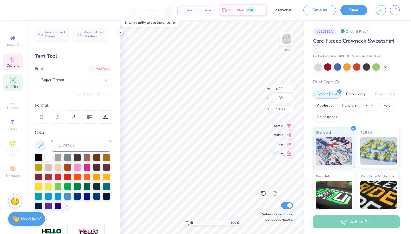
click at [13, 55] on div "Designs" at bounding box center [13, 61] width 20 height 17
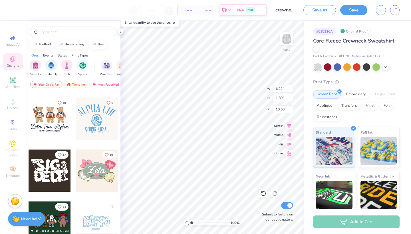
scroll to position [229, 0]
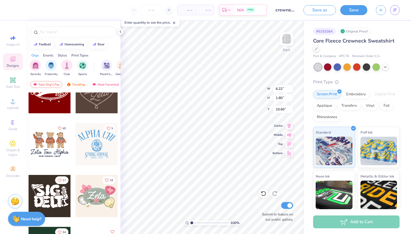
click at [53, 148] on div at bounding box center [50, 144] width 42 height 42
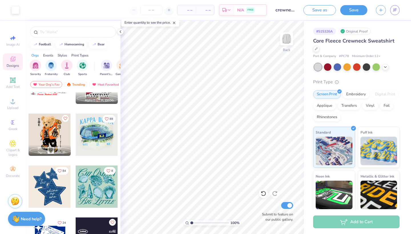
scroll to position [447, 0]
click at [332, 55] on span "Port & Company" at bounding box center [324, 56] width 23 height 5
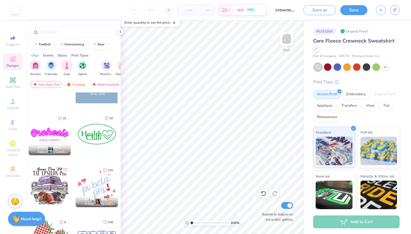
scroll to position [707, 0]
click at [13, 61] on icon at bounding box center [12, 58] width 5 height 5
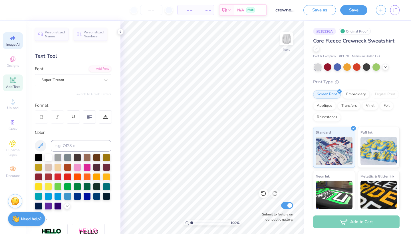
click at [12, 39] on icon at bounding box center [11, 38] width 3 height 3
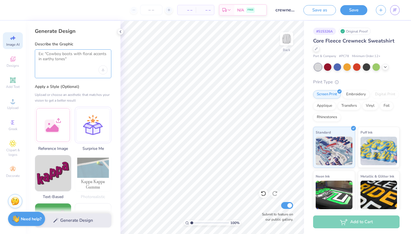
click at [47, 60] on textarea at bounding box center [73, 58] width 69 height 14
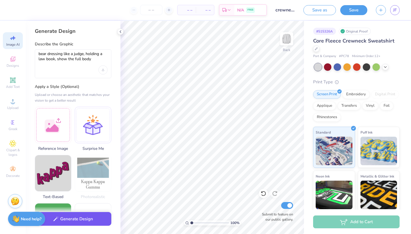
click at [82, 220] on button "Generate Design" at bounding box center [73, 219] width 76 height 14
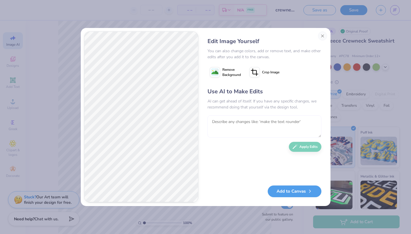
click at [249, 128] on textarea at bounding box center [264, 126] width 114 height 22
click at [303, 152] on div "Use AI to Make Edits AI can get ahead of itself. If you have any specific chang…" at bounding box center [264, 133] width 114 height 92
click at [298, 144] on button "Apply Edits" at bounding box center [305, 145] width 33 height 10
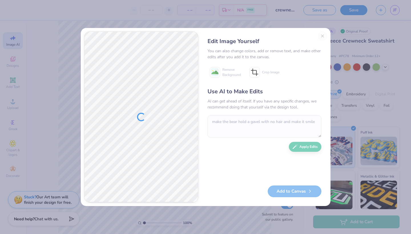
click at [324, 37] on div "Edit Image Yourself You can also change colors, add or remove text, and make ot…" at bounding box center [264, 116] width 125 height 171
click at [320, 37] on div "Edit Image Yourself You can also change colors, add or remove text, and make ot…" at bounding box center [264, 116] width 125 height 171
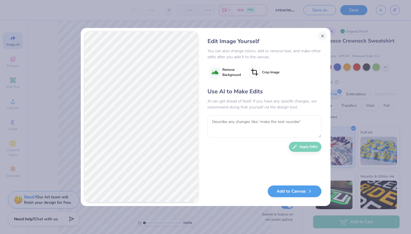
click at [320, 37] on button "Close" at bounding box center [322, 35] width 9 height 9
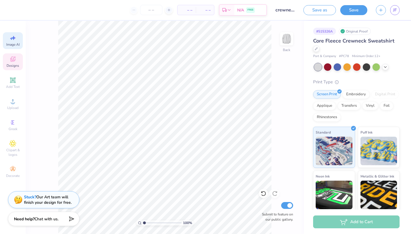
click at [18, 60] on div "Designs" at bounding box center [13, 61] width 20 height 17
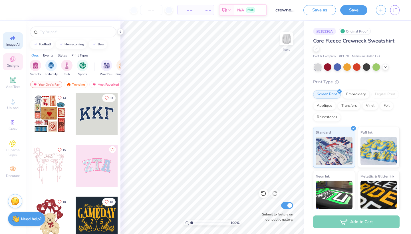
click at [17, 39] on div "Image AI" at bounding box center [13, 40] width 20 height 17
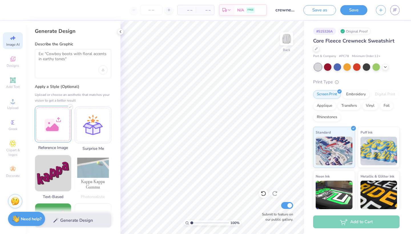
click at [68, 124] on div at bounding box center [53, 124] width 37 height 37
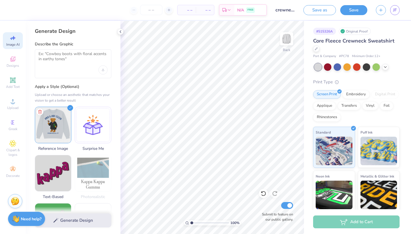
click at [83, 219] on div "Generate Design" at bounding box center [73, 221] width 95 height 28
click at [56, 125] on img at bounding box center [53, 124] width 36 height 36
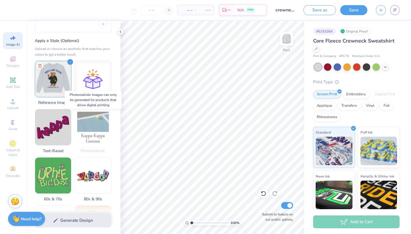
scroll to position [49, 0]
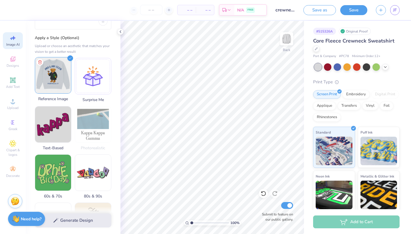
click at [55, 77] on img at bounding box center [53, 75] width 36 height 36
click at [51, 75] on img at bounding box center [53, 75] width 36 height 36
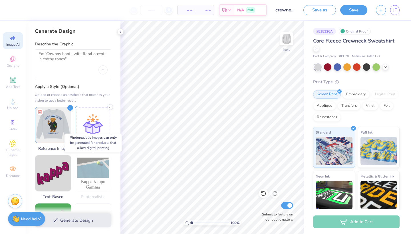
scroll to position [0, 0]
click at [89, 68] on div at bounding box center [73, 63] width 76 height 29
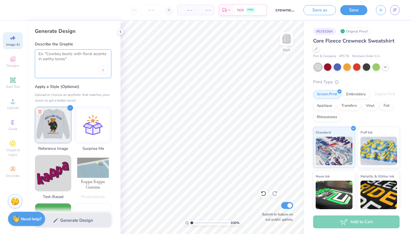
click at [83, 62] on textarea at bounding box center [73, 58] width 69 height 14
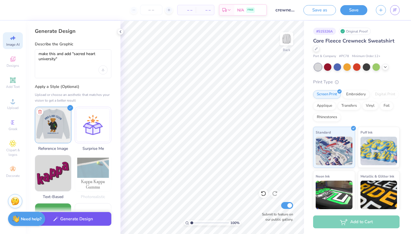
click at [62, 225] on button "Generate Design" at bounding box center [73, 219] width 76 height 14
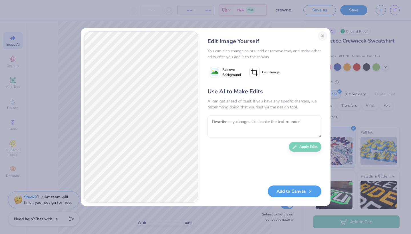
click at [323, 34] on button "Close" at bounding box center [322, 35] width 9 height 9
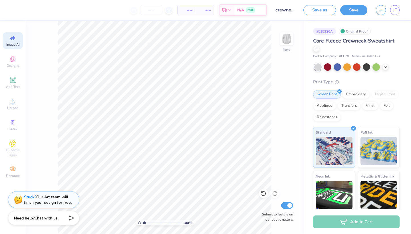
click at [40, 217] on span "Chat with us." at bounding box center [47, 217] width 24 height 5
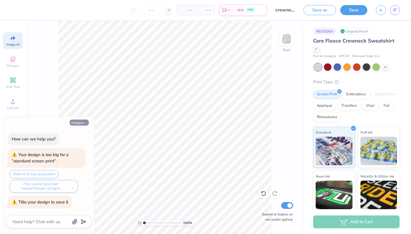
click at [82, 122] on button "Collapse" at bounding box center [79, 123] width 19 height 6
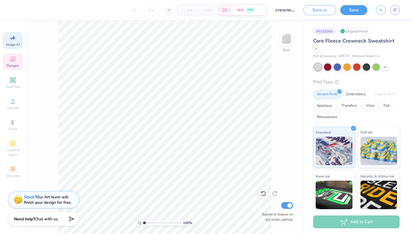
click at [11, 60] on icon at bounding box center [12, 58] width 5 height 5
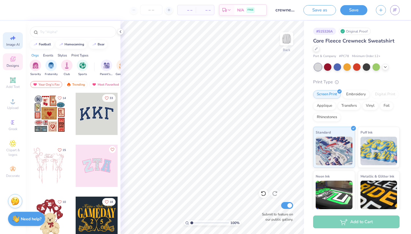
click at [15, 48] on div "Image AI" at bounding box center [13, 40] width 20 height 17
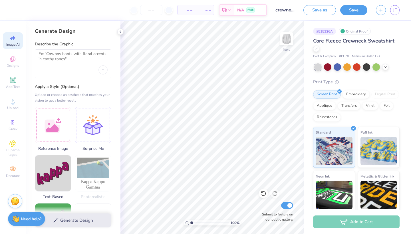
click at [59, 70] on div at bounding box center [73, 63] width 76 height 29
click at [56, 64] on textarea at bounding box center [73, 58] width 69 height 14
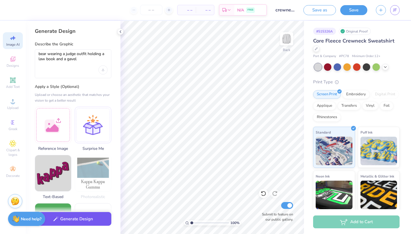
click at [70, 221] on button "Generate Design" at bounding box center [73, 219] width 76 height 14
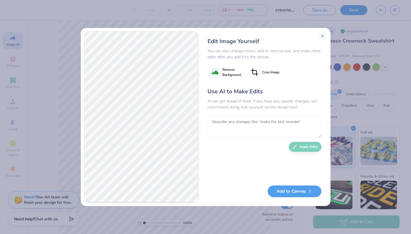
click at [227, 122] on textarea at bounding box center [264, 126] width 114 height 22
drag, startPoint x: 227, startPoint y: 122, endPoint x: 308, endPoint y: 146, distance: 84.2
click at [308, 146] on button "Apply Edits" at bounding box center [305, 145] width 33 height 10
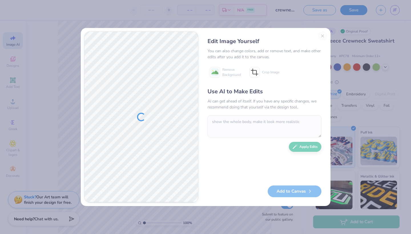
click at [322, 36] on div "Edit Image Yourself You can also change colors, add or remove text, and make ot…" at bounding box center [264, 116] width 125 height 171
click at [279, 4] on div "Edit Image Yourself You can also change colors, add or remove text, and make ot…" at bounding box center [205, 117] width 411 height 234
click at [265, 52] on div "You can also change colors, add or remove text, and make other edits after you …" at bounding box center [264, 54] width 114 height 12
